Goal: Task Accomplishment & Management: Complete application form

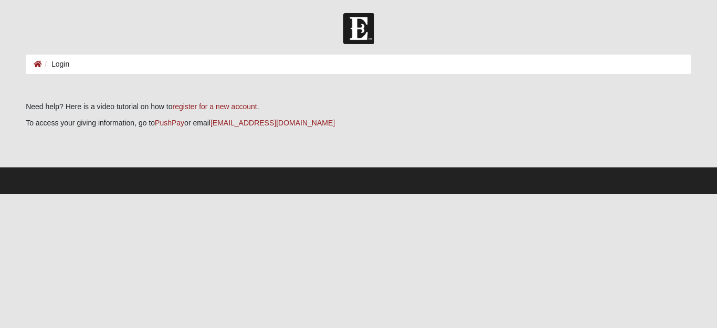
click at [60, 66] on li "Login" at bounding box center [55, 64] width 27 height 11
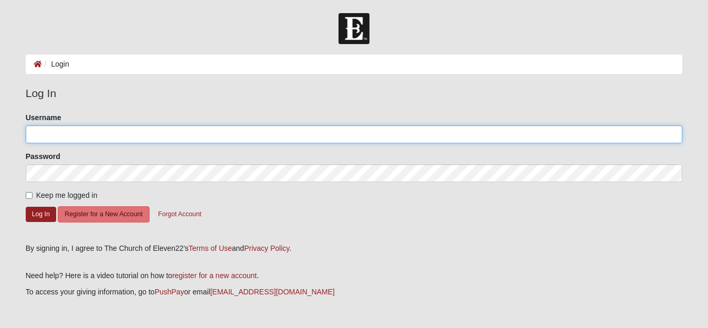
click at [30, 134] on input "Username" at bounding box center [354, 134] width 657 height 18
drag, startPoint x: 55, startPoint y: 136, endPoint x: 9, endPoint y: 130, distance: 46.1
click at [9, 130] on form "Log In Login Login Error Log In Please correct the following: Username nancy Pa…" at bounding box center [354, 188] width 708 height 350
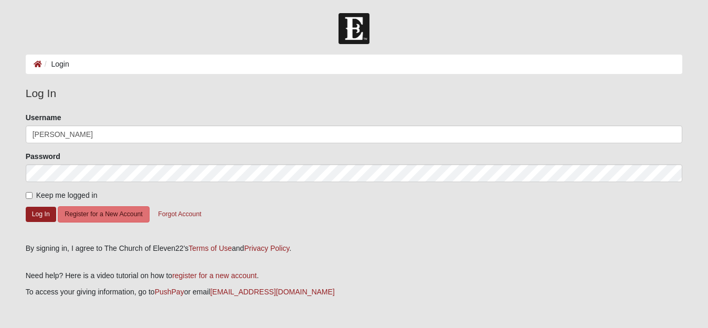
click at [9, 130] on form "Log In Login Login Error Log In Please correct the following: Username nancy Pa…" at bounding box center [354, 188] width 708 height 350
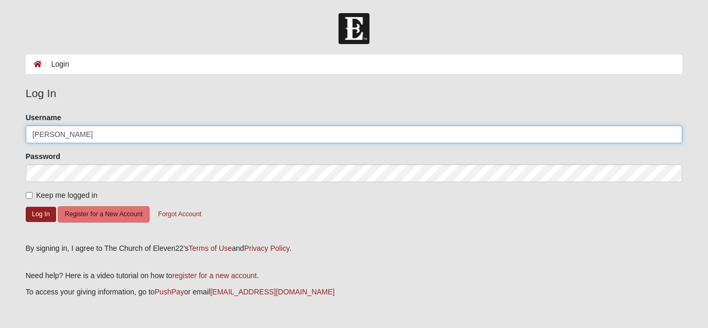
click at [54, 131] on input "nancy" at bounding box center [354, 134] width 657 height 18
click at [53, 132] on input "nancy" at bounding box center [354, 134] width 657 height 18
type input "n"
type input "[EMAIL_ADDRESS][DOMAIN_NAME]"
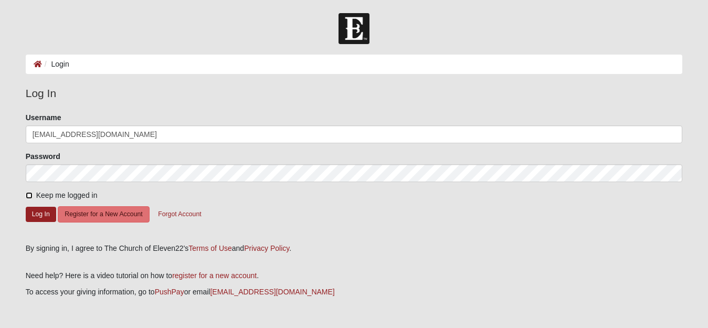
click at [26, 195] on input "Keep me logged in" at bounding box center [29, 195] width 7 height 7
click at [31, 195] on input "Keep me logged in" at bounding box center [29, 195] width 7 height 7
checkbox input "true"
click at [43, 218] on button "Log In" at bounding box center [41, 214] width 30 height 15
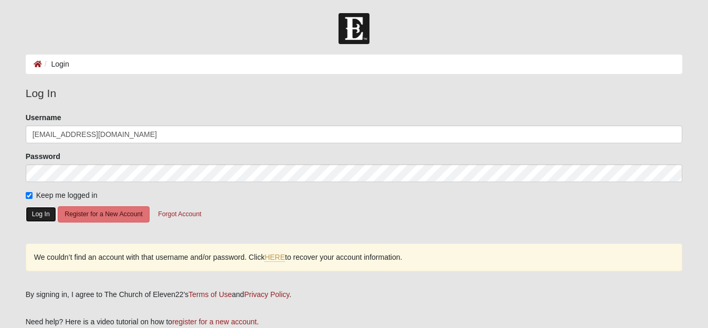
click at [39, 211] on button "Log In" at bounding box center [41, 214] width 30 height 15
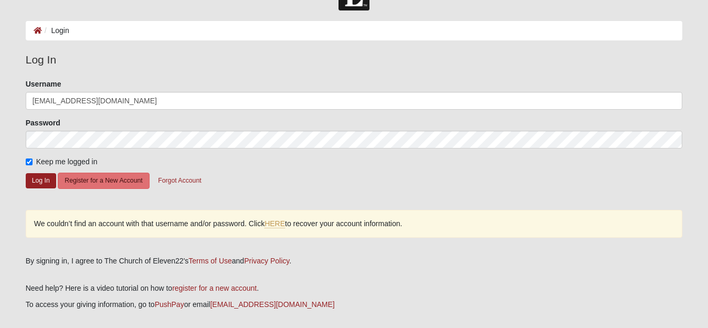
scroll to position [81, 0]
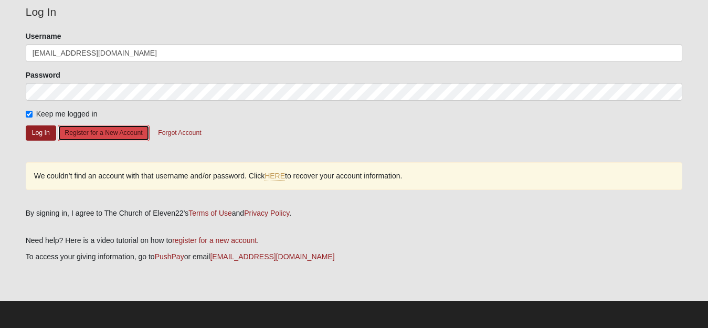
click at [82, 134] on button "Register for a New Account" at bounding box center [103, 133] width 91 height 16
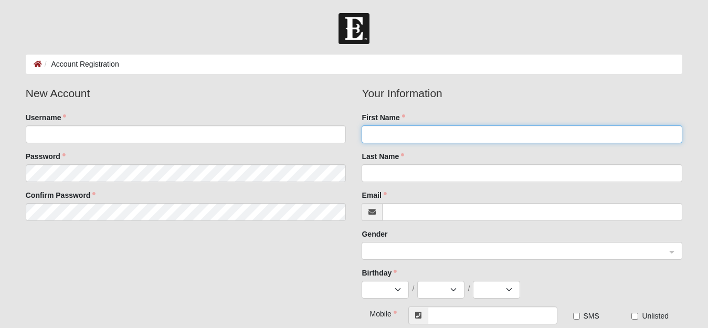
click at [373, 133] on input "First Name" at bounding box center [521, 134] width 320 height 18
type input "[PERSON_NAME]"
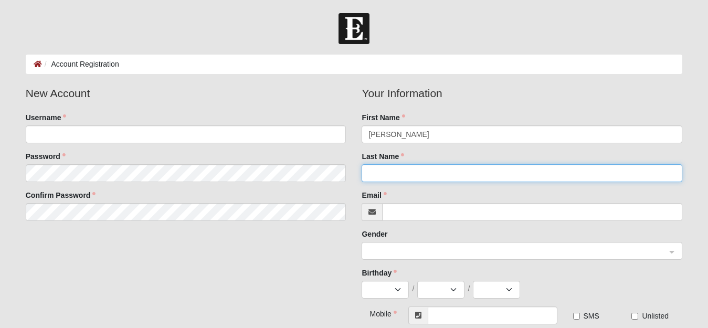
type input "[PERSON_NAME]"
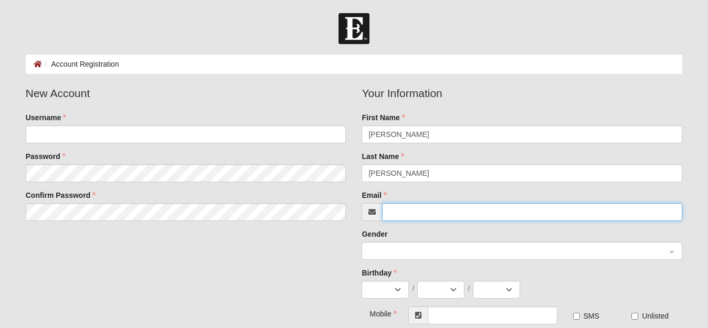
type input "[EMAIL_ADDRESS][DOMAIN_NAME]"
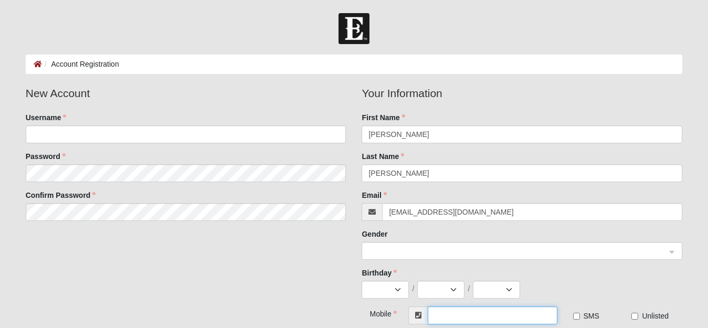
type input "[PHONE_NUMBER]"
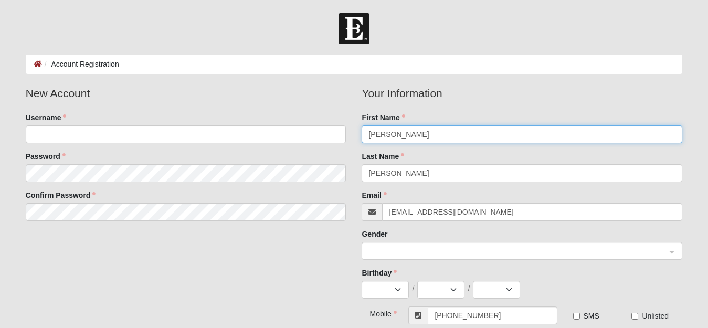
click at [432, 253] on span at bounding box center [516, 251] width 297 height 12
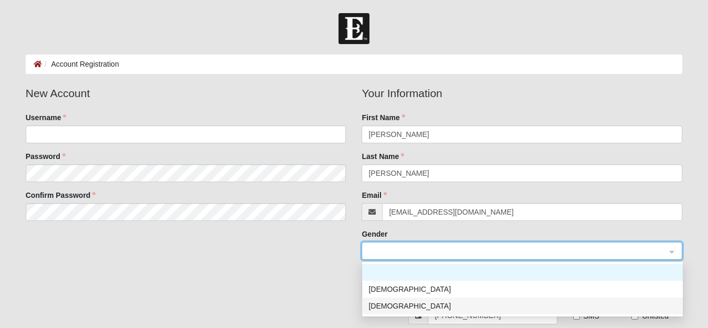
drag, startPoint x: 386, startPoint y: 305, endPoint x: 393, endPoint y: 304, distance: 7.4
click at [393, 304] on div "[DEMOGRAPHIC_DATA]" at bounding box center [522, 306] width 308 height 12
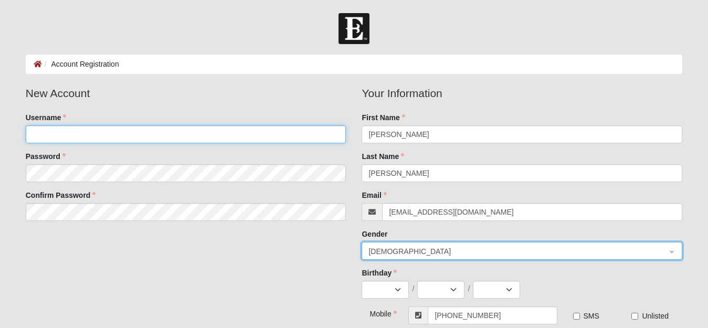
click at [30, 133] on input "Username" at bounding box center [186, 134] width 320 height 18
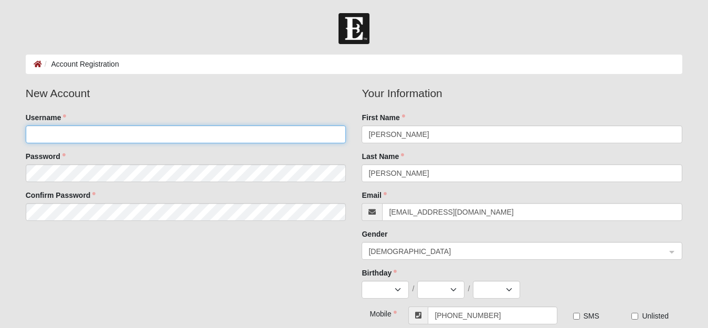
click at [27, 133] on input "Username" at bounding box center [186, 134] width 320 height 18
type input "[EMAIL_ADDRESS][DOMAIN_NAME]"
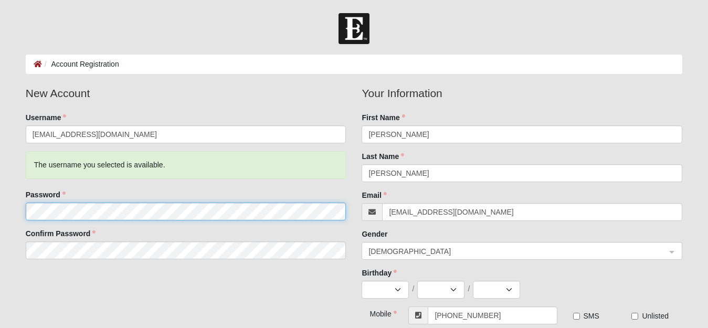
click at [33, 176] on fieldset "New Account Username [EMAIL_ADDRESS][DOMAIN_NAME] The username you selected is …" at bounding box center [186, 176] width 336 height 182
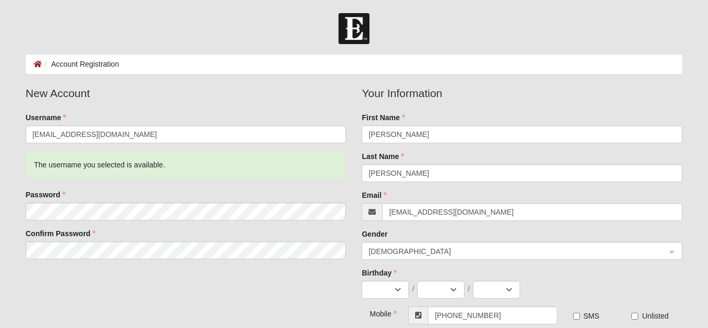
click at [117, 196] on div "Password" at bounding box center [186, 204] width 320 height 31
click at [20, 242] on fieldset "New Account Username [EMAIL_ADDRESS][DOMAIN_NAME] The username you selected is …" at bounding box center [186, 176] width 336 height 182
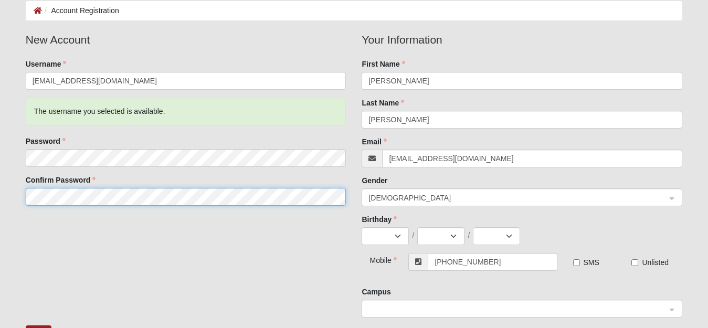
scroll to position [52, 0]
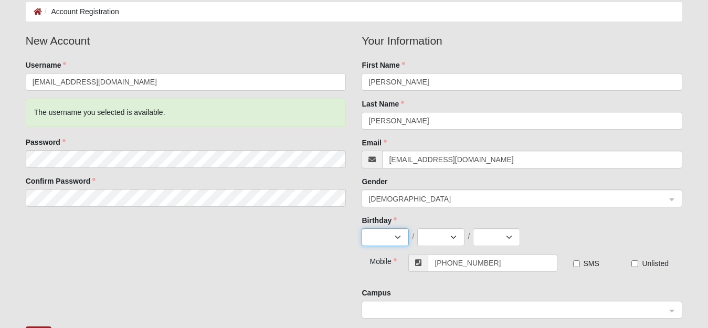
click at [397, 235] on select "Jan Feb Mar Apr May Jun [DATE] Aug Sep Oct Nov Dec" at bounding box center [384, 237] width 47 height 18
click at [383, 234] on select "Jan Feb Mar Apr May Jun [DATE] Aug Sep Oct Nov Dec" at bounding box center [384, 237] width 47 height 18
select select "1"
click at [361, 228] on select "Jan Feb Mar Apr May Jun [DATE] Aug Sep Oct Nov Dec" at bounding box center [384, 237] width 47 height 18
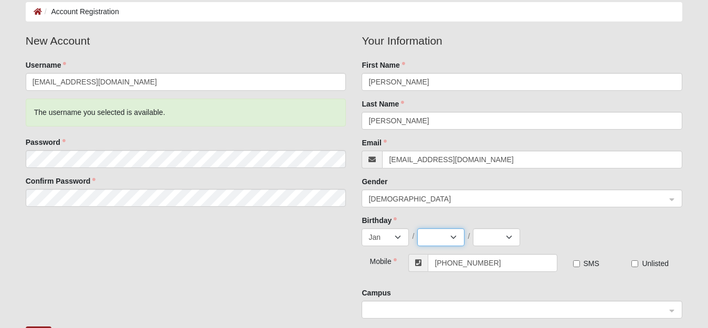
click at [454, 237] on select "1 2 3 4 5 6 7 8 9 10 11 12 13 14 15 16 17 18 19 20 21 22 23 24 25 26 27 28 29 3…" at bounding box center [440, 237] width 47 height 18
select select "10"
click at [417, 228] on select "1 2 3 4 5 6 7 8 9 10 11 12 13 14 15 16 17 18 19 20 21 22 23 24 25 26 27 28 29 3…" at bounding box center [440, 237] width 47 height 18
click at [509, 237] on select "2025 2024 2023 2022 2021 2020 2019 2018 2017 2016 2015 2014 2013 2012 2011 2010…" at bounding box center [496, 237] width 47 height 18
select select "1952"
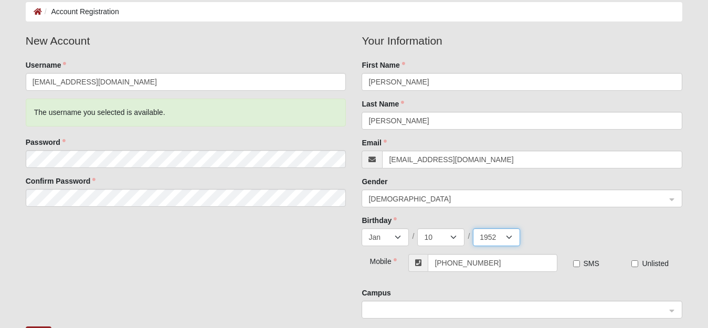
click at [473, 228] on select "2025 2024 2023 2022 2021 2020 2019 2018 2017 2016 2015 2014 2013 2012 2011 2010…" at bounding box center [496, 237] width 47 height 18
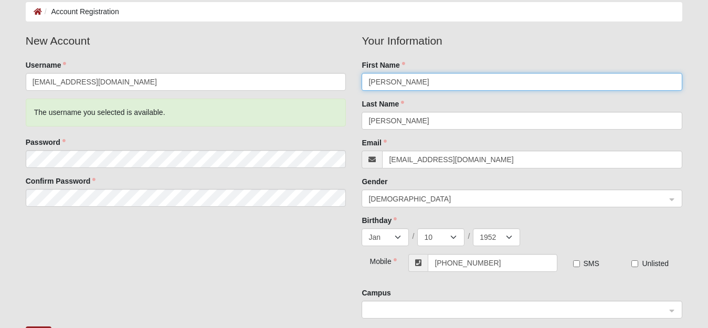
click at [497, 88] on input "[PERSON_NAME]" at bounding box center [521, 82] width 320 height 18
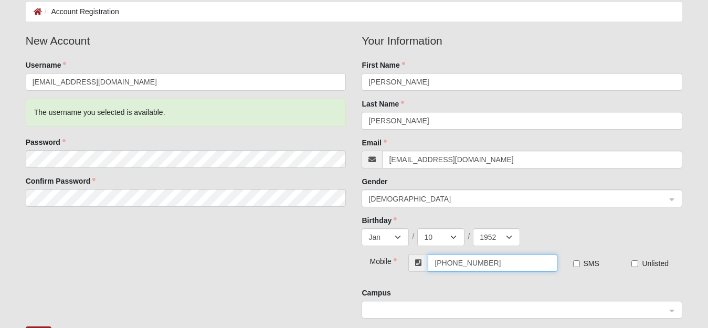
drag, startPoint x: 488, startPoint y: 264, endPoint x: 454, endPoint y: 265, distance: 34.1
click at [454, 265] on input "[PHONE_NUMBER]" at bounding box center [491, 263] width 129 height 18
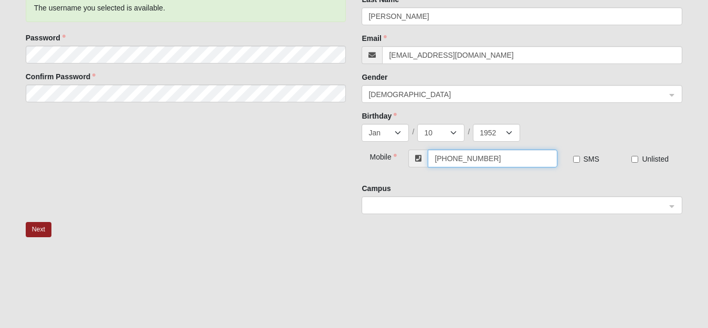
scroll to position [157, 0]
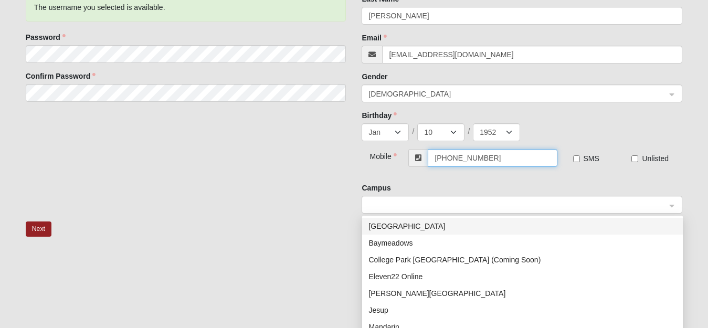
click at [380, 206] on span at bounding box center [516, 205] width 297 height 12
type input "[PHONE_NUMBER]"
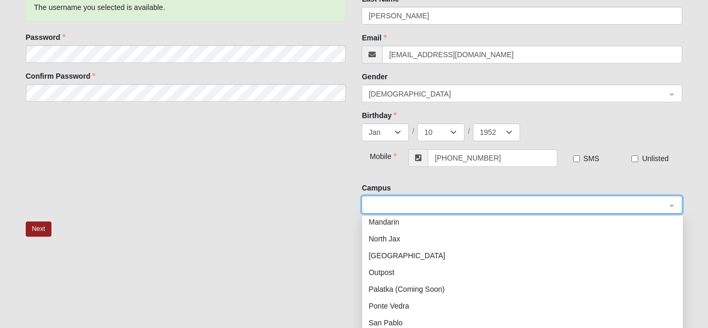
scroll to position [151, 0]
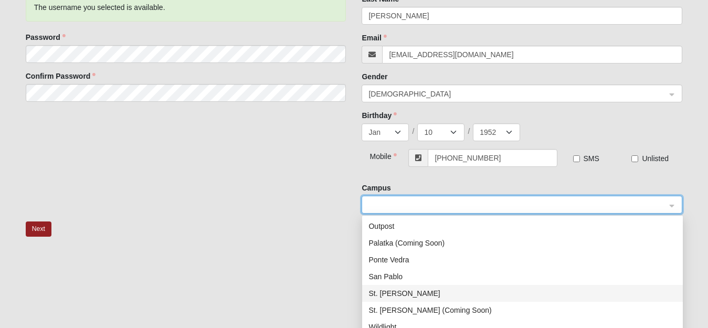
click at [384, 292] on div "St. [PERSON_NAME]" at bounding box center [522, 293] width 308 height 12
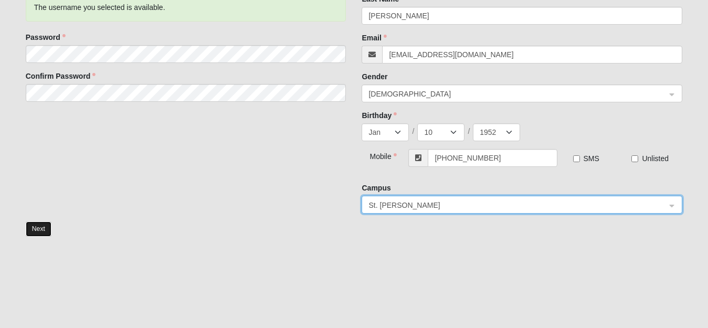
click at [36, 229] on button "Next" at bounding box center [39, 228] width 26 height 15
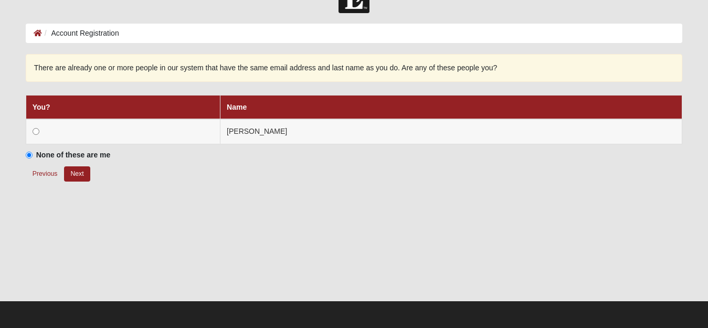
scroll to position [31, 0]
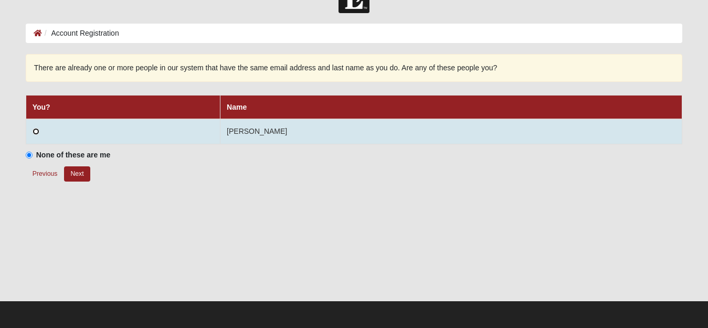
click at [36, 132] on input "radio" at bounding box center [36, 131] width 7 height 7
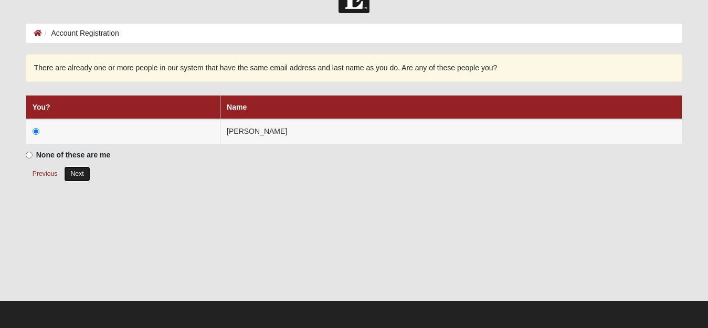
click at [73, 174] on button "Next" at bounding box center [77, 173] width 26 height 15
radio input "true"
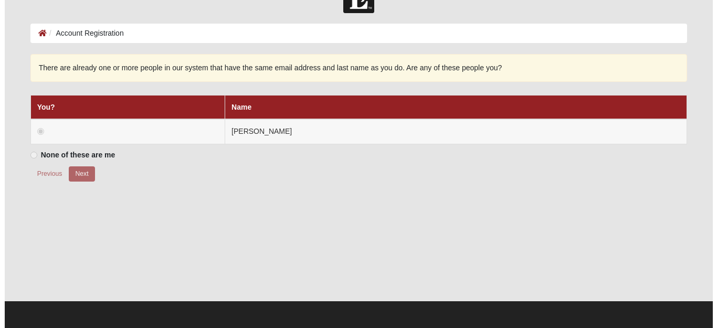
scroll to position [0, 0]
